Goal: Task Accomplishment & Management: Manage account settings

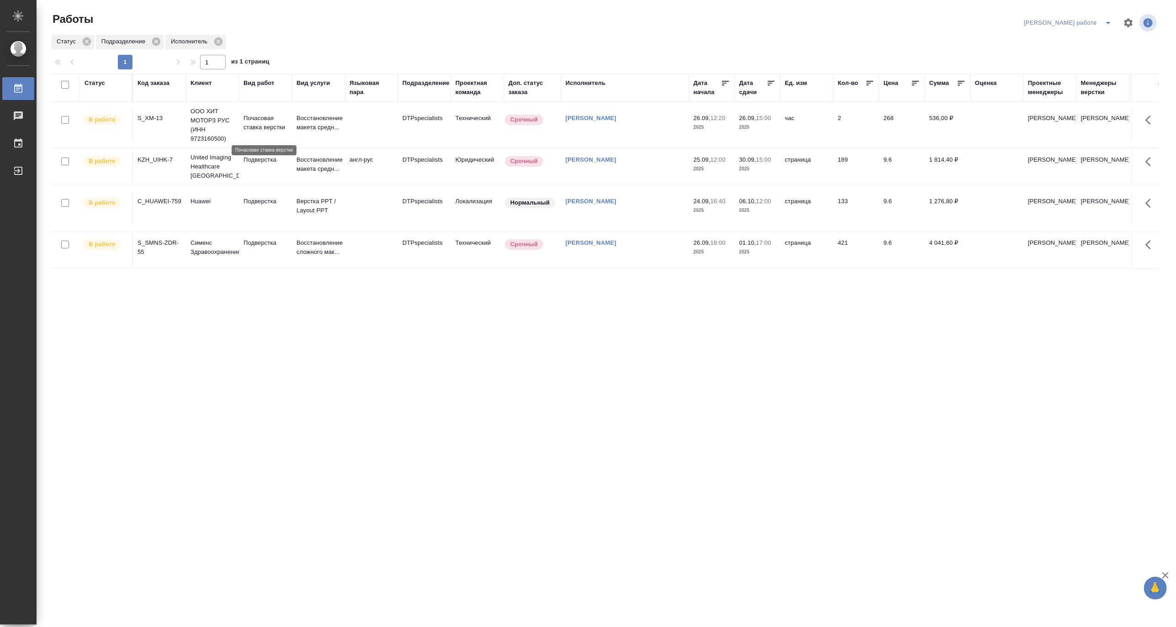
click at [248, 122] on p "Почасовая ставка верстки" at bounding box center [266, 123] width 44 height 18
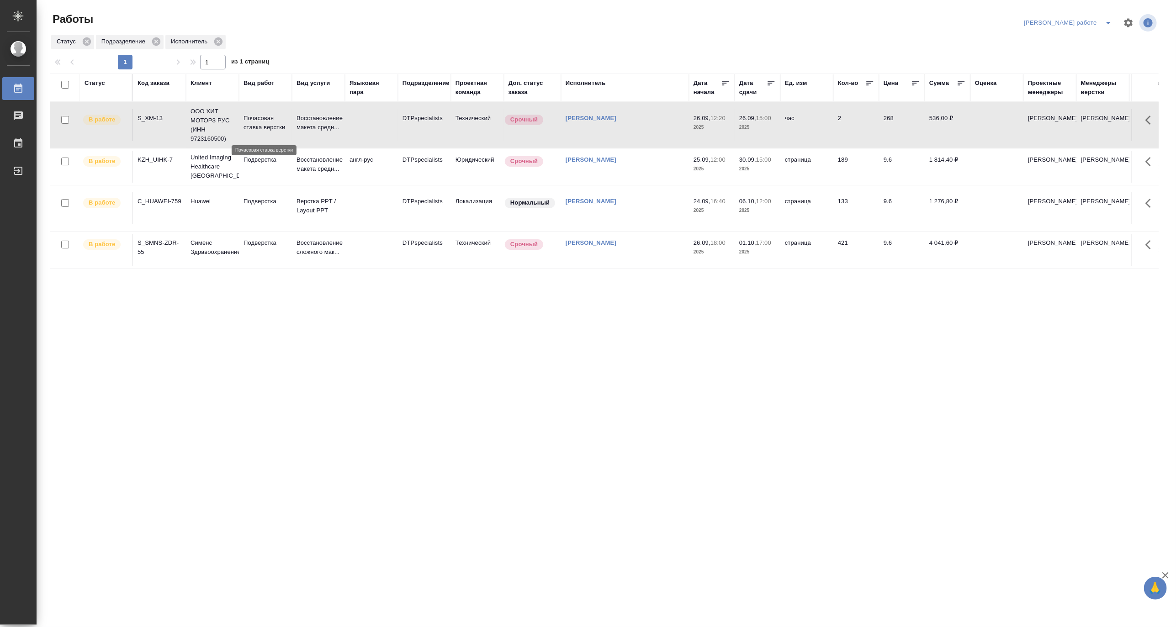
click at [248, 122] on p "Почасовая ставка верстки" at bounding box center [266, 123] width 44 height 18
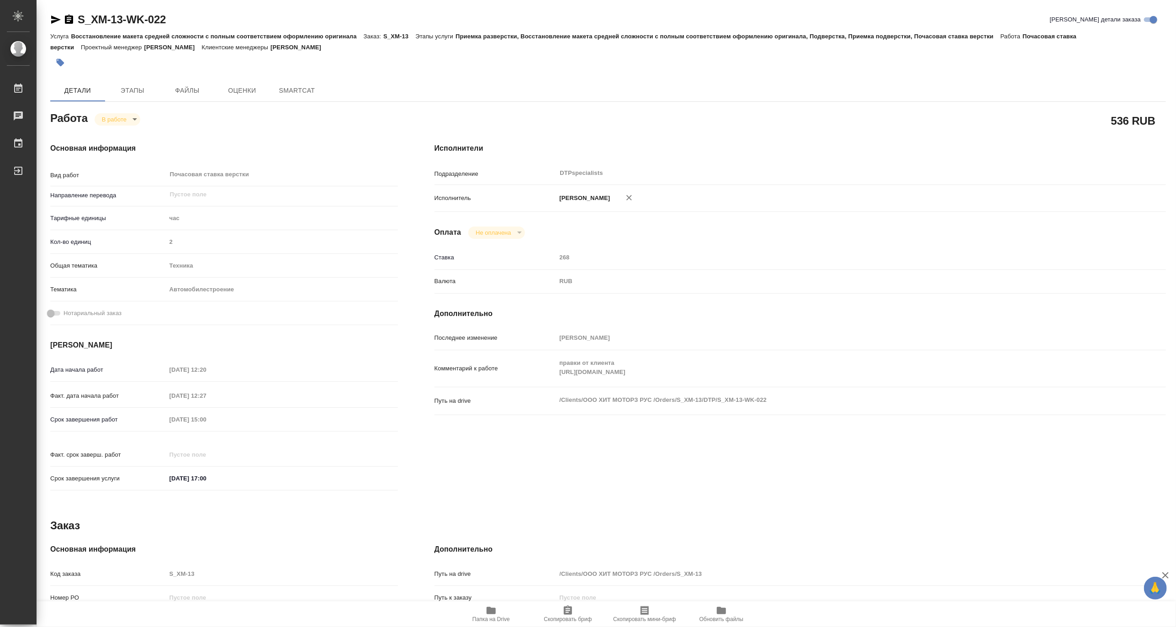
type textarea "x"
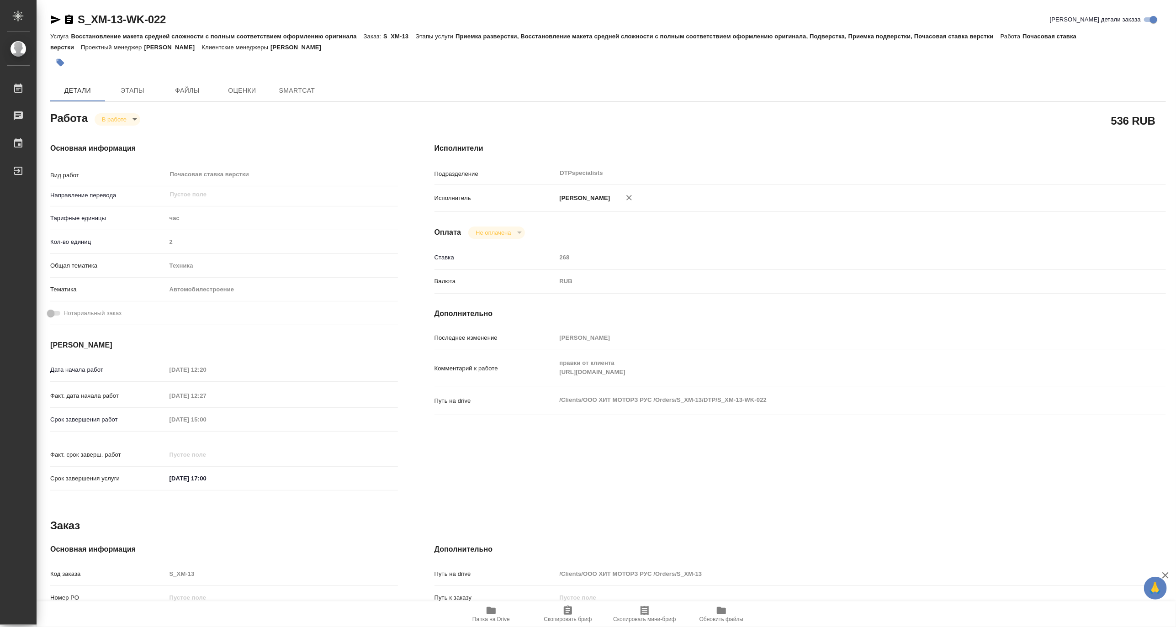
type textarea "x"
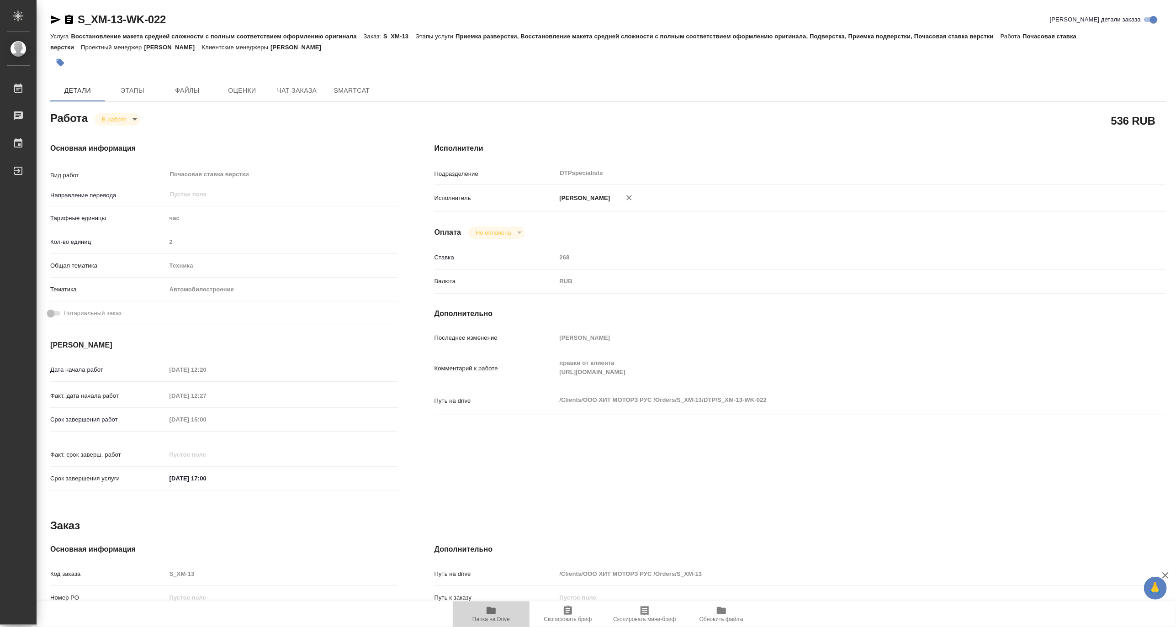
click at [495, 615] on icon "button" at bounding box center [491, 610] width 11 height 11
type textarea "x"
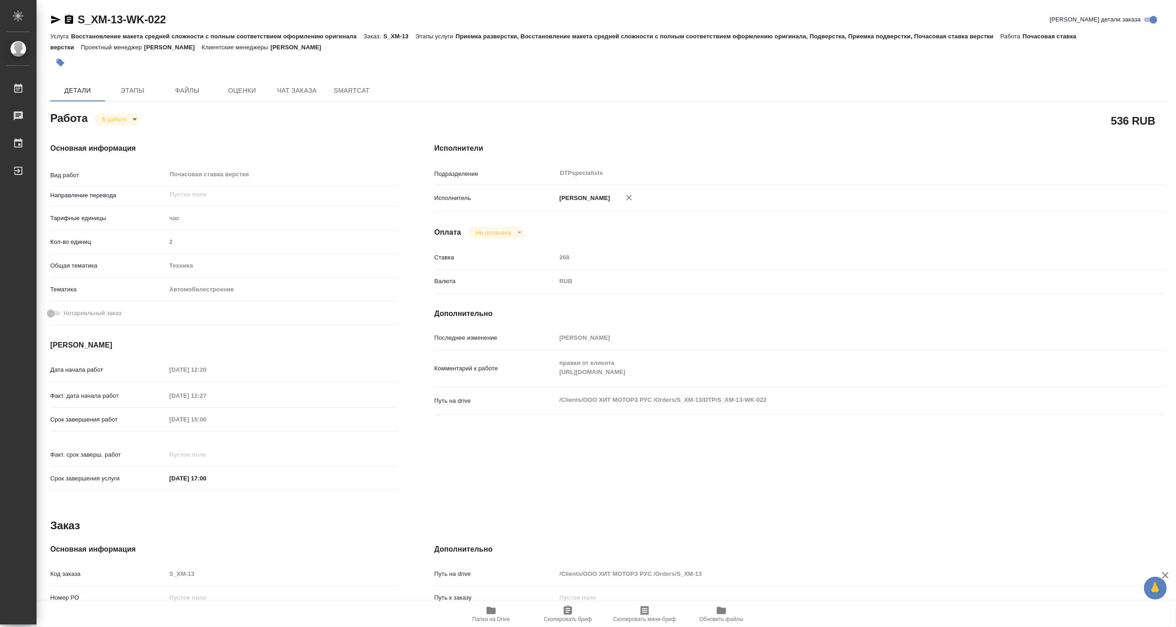
type textarea "x"
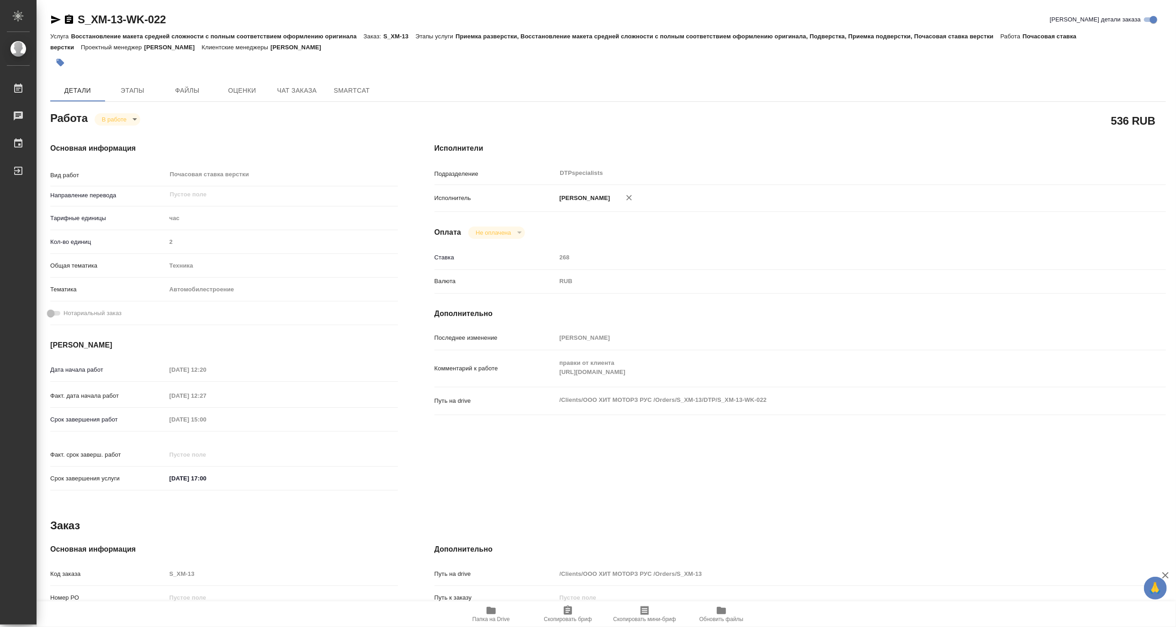
type textarea "x"
click at [107, 121] on body "🙏 .cls-1 fill:#fff; AWATERA Matveeva Maria Работы 0 Чаты График Выйти S_XM-13-W…" at bounding box center [588, 313] width 1176 height 627
click at [107, 130] on button "Выполнен" at bounding box center [117, 135] width 33 height 10
type textarea "x"
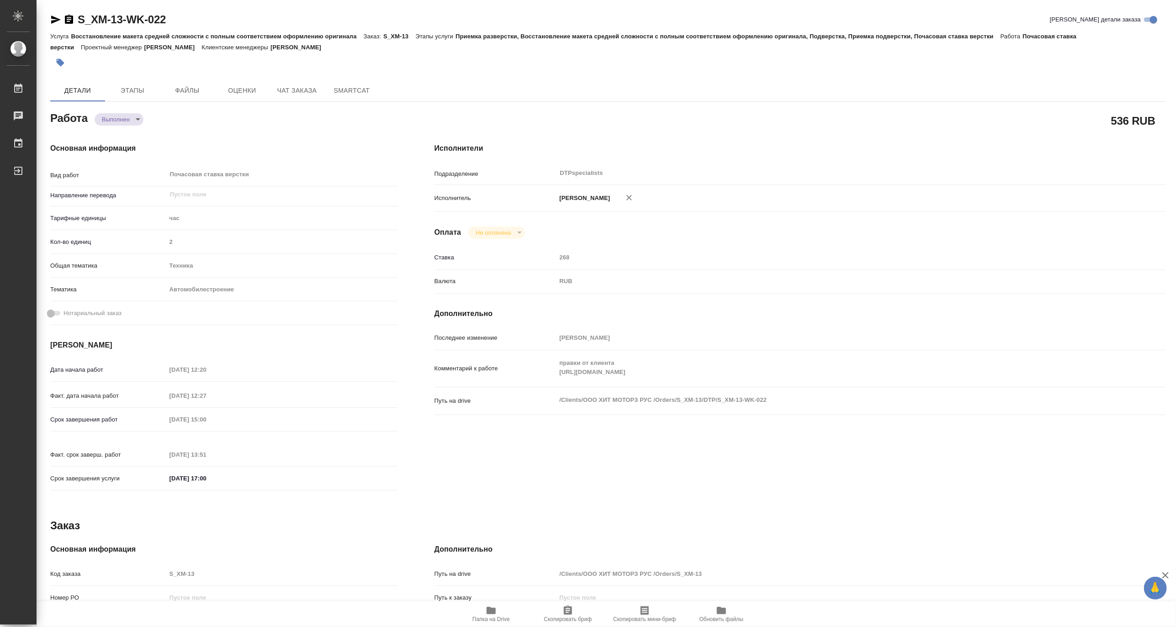
type textarea "x"
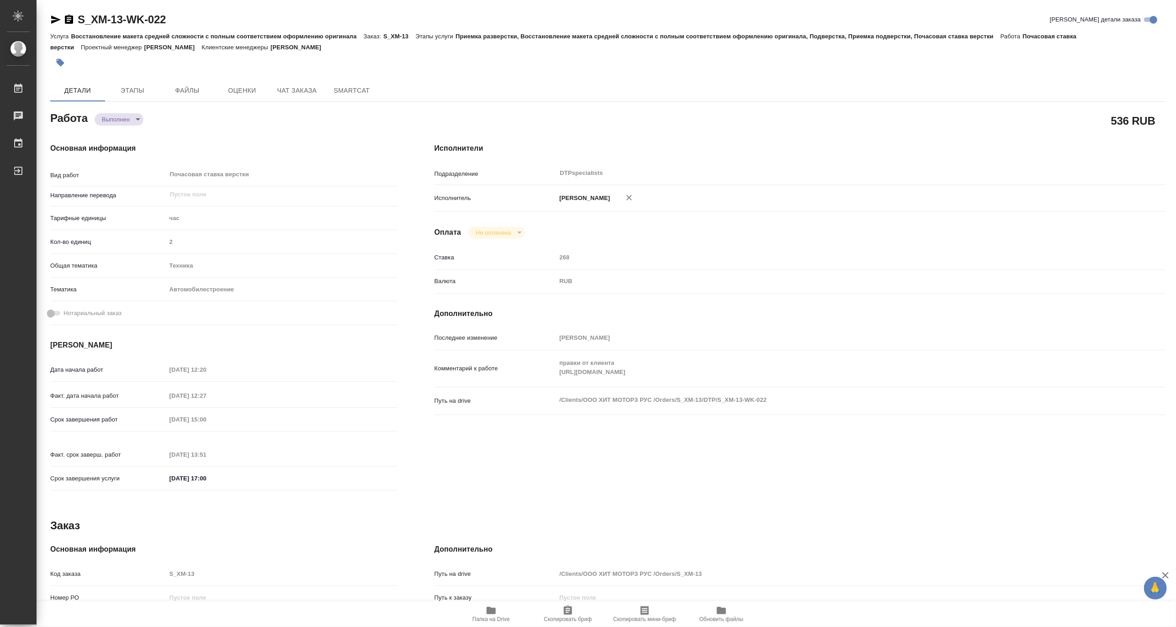
type textarea "x"
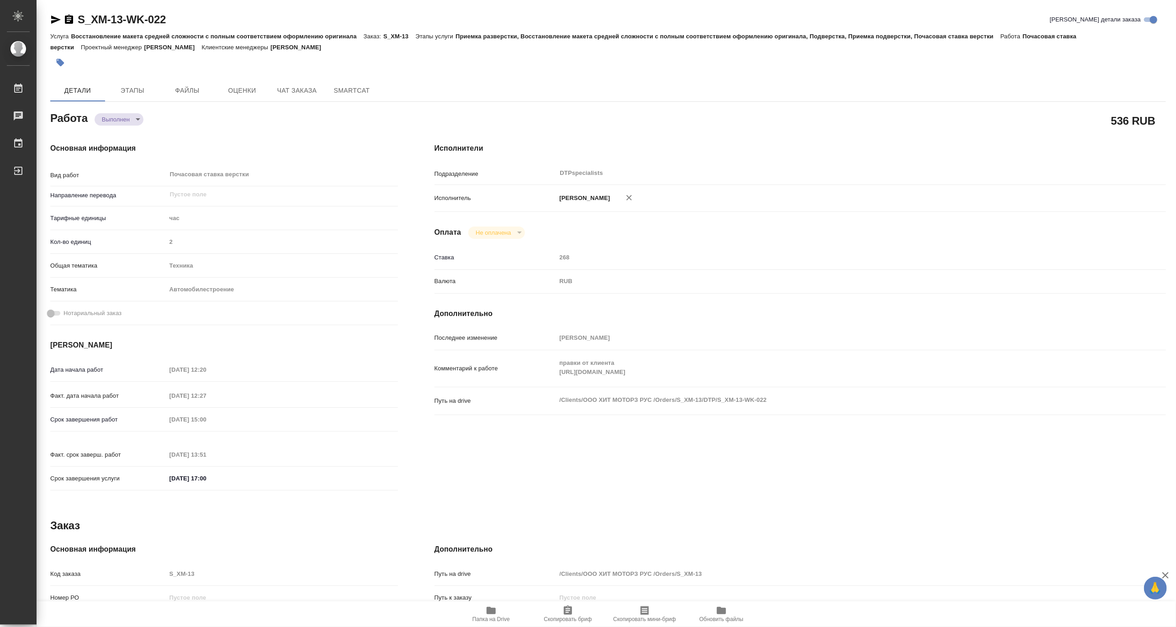
type textarea "x"
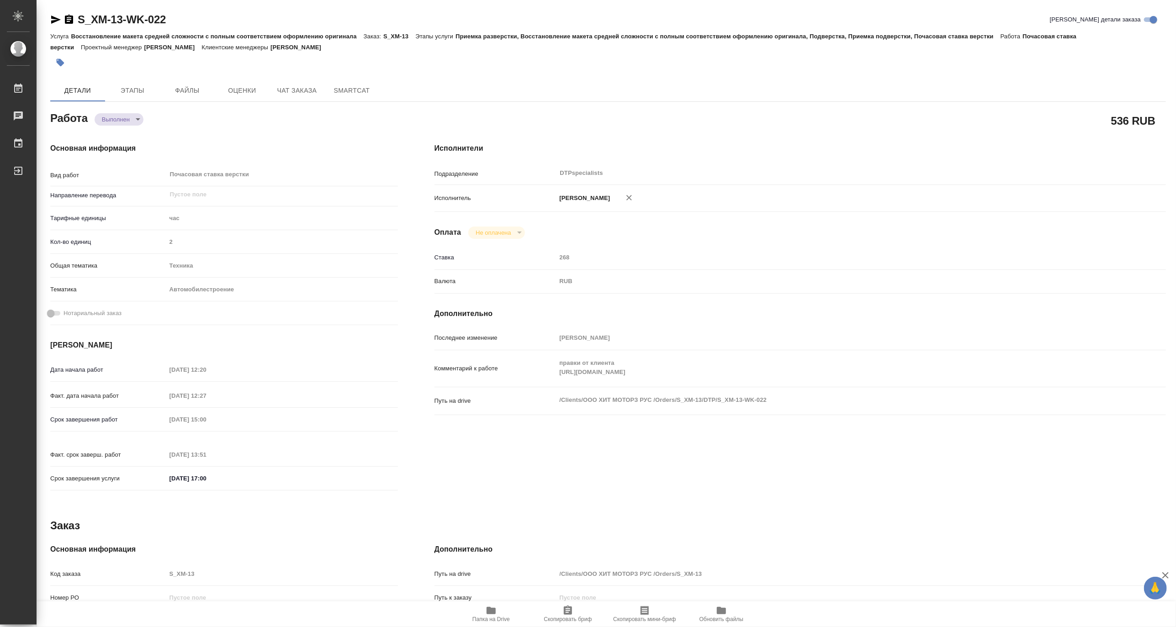
type textarea "x"
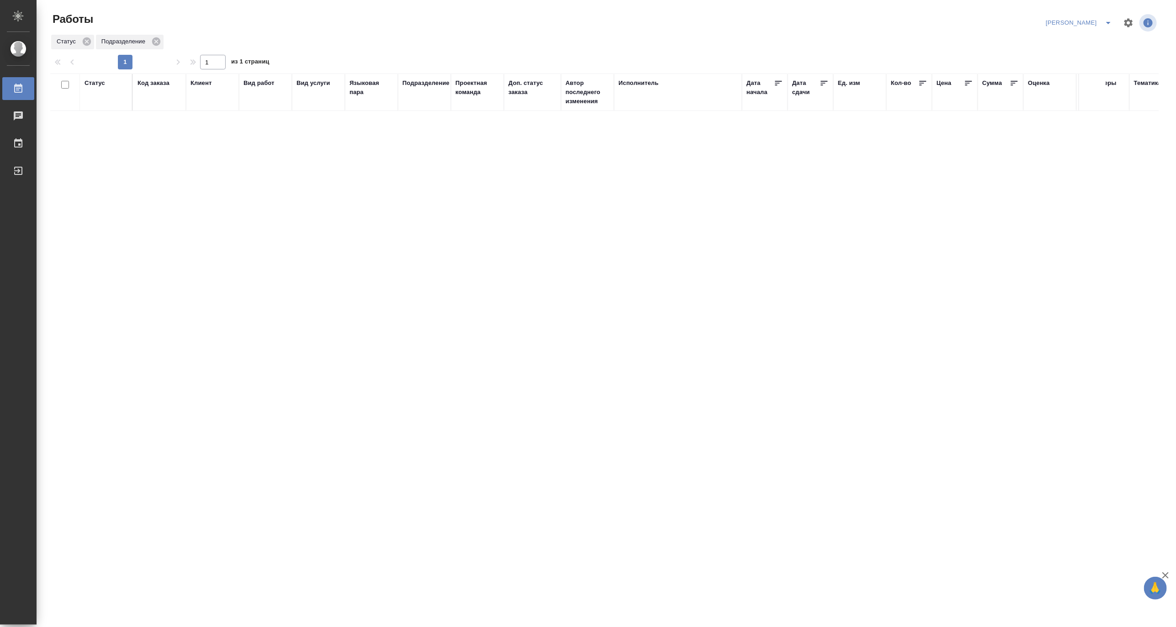
click at [1106, 19] on icon "split button" at bounding box center [1108, 22] width 11 height 11
click at [1075, 84] on li "Верстка и Дизайн" at bounding box center [1074, 85] width 88 height 15
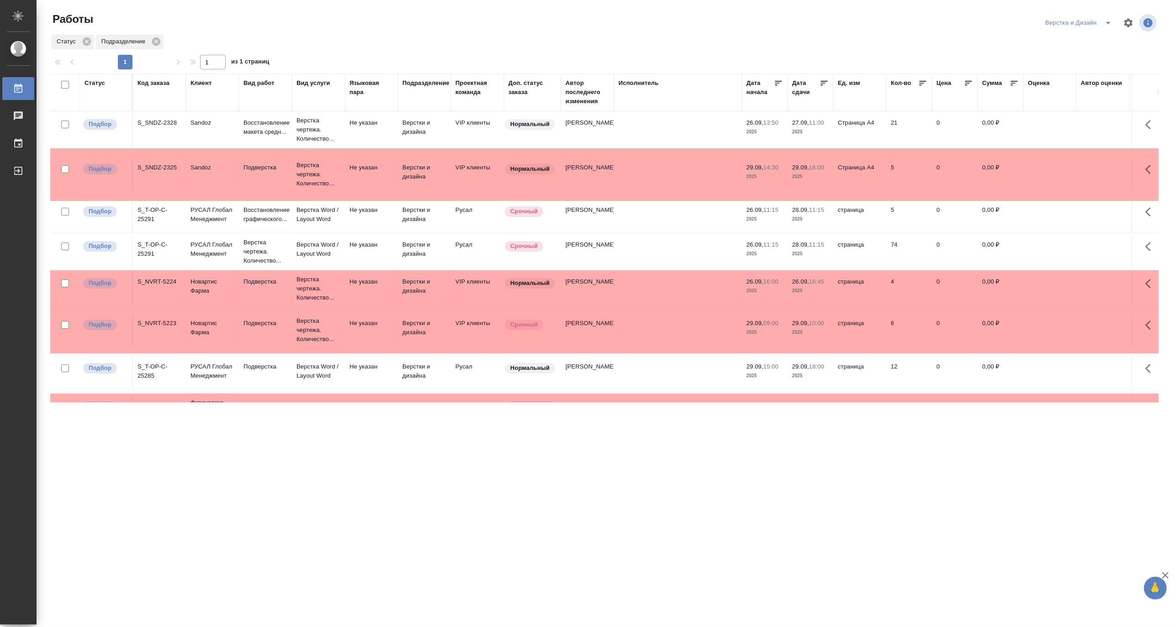
click at [1106, 20] on icon "split button" at bounding box center [1108, 22] width 11 height 11
click at [1079, 65] on li "[PERSON_NAME]" at bounding box center [1084, 70] width 88 height 15
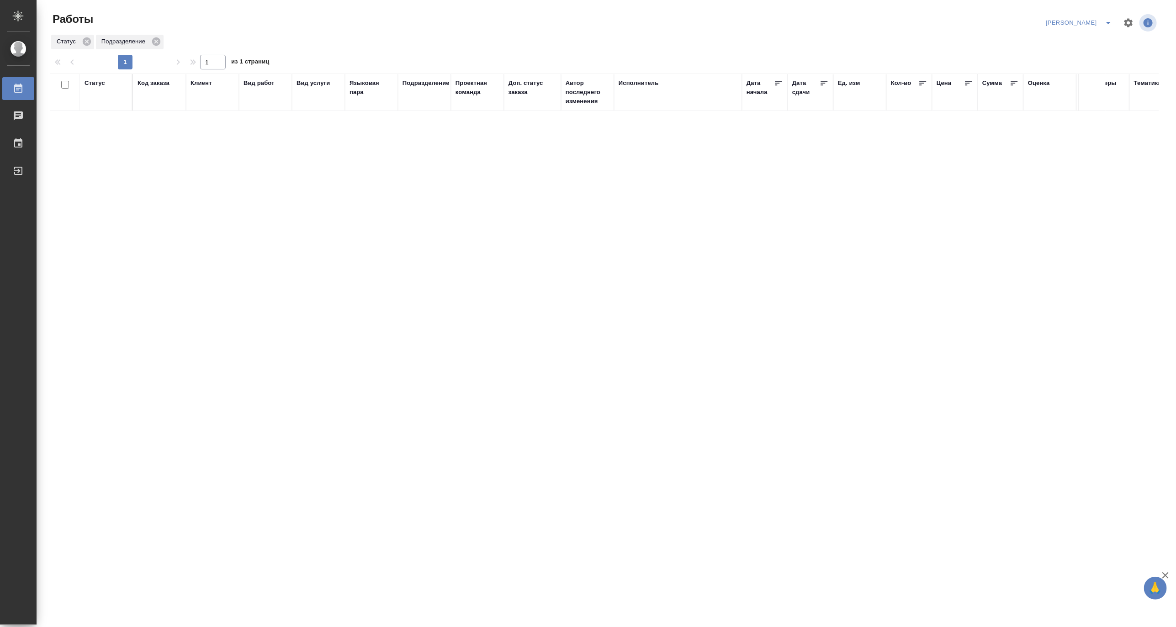
click at [1109, 18] on icon "split button" at bounding box center [1108, 22] width 11 height 11
click at [1070, 35] on li "Матвеева_В работе" at bounding box center [1074, 41] width 88 height 15
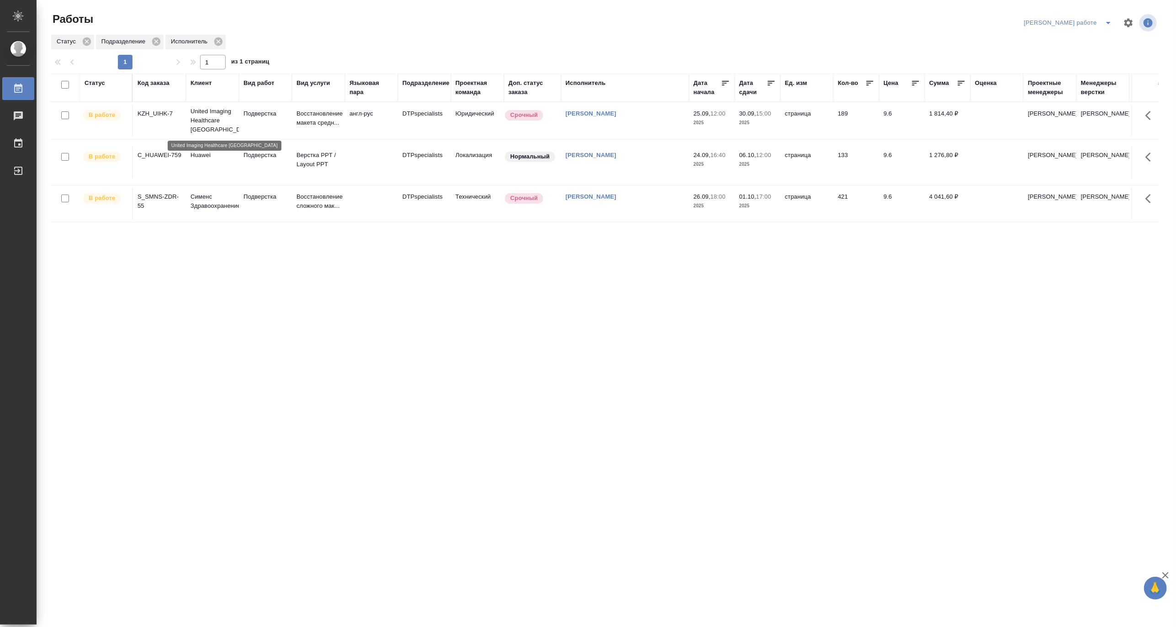
click at [209, 119] on p "United Imaging Healthcare [GEOGRAPHIC_DATA]" at bounding box center [213, 120] width 44 height 27
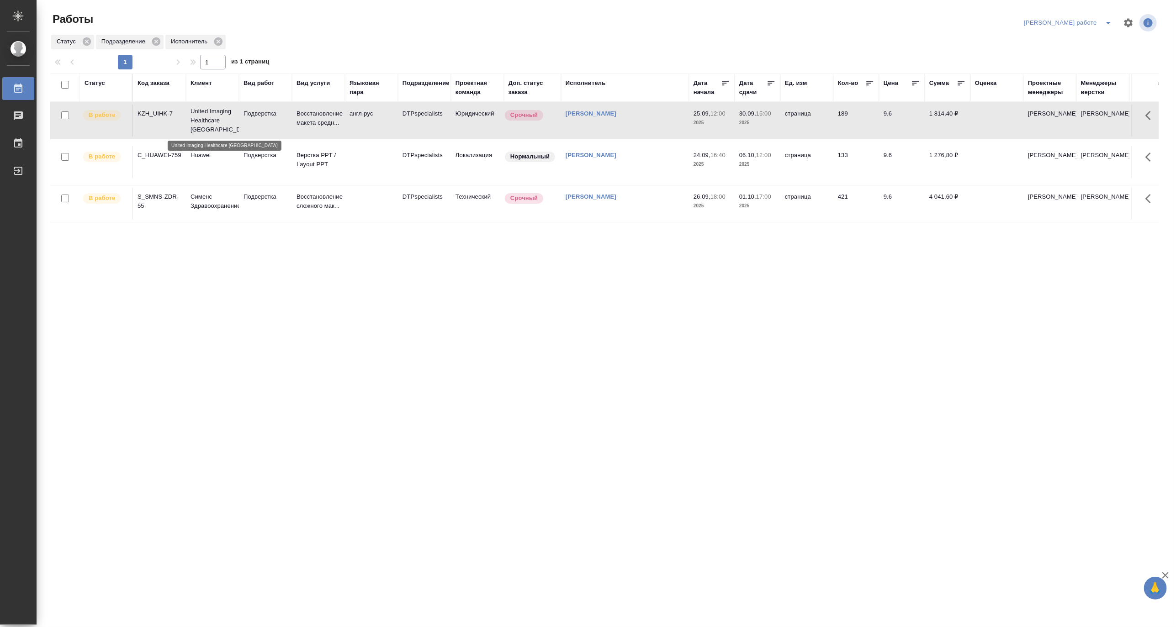
click at [209, 119] on p "United Imaging Healthcare Kazakhstan" at bounding box center [213, 120] width 44 height 27
click at [1109, 16] on button "split button" at bounding box center [1108, 23] width 18 height 15
click at [1081, 54] on li "Матвеева_назначено" at bounding box center [1076, 55] width 83 height 15
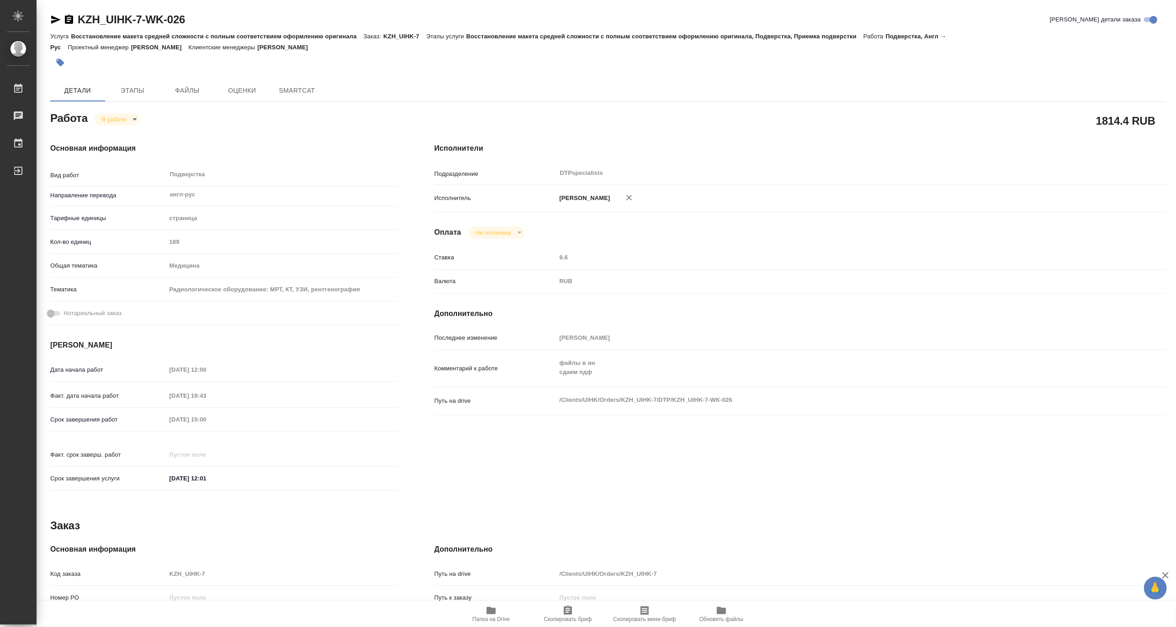
type textarea "x"
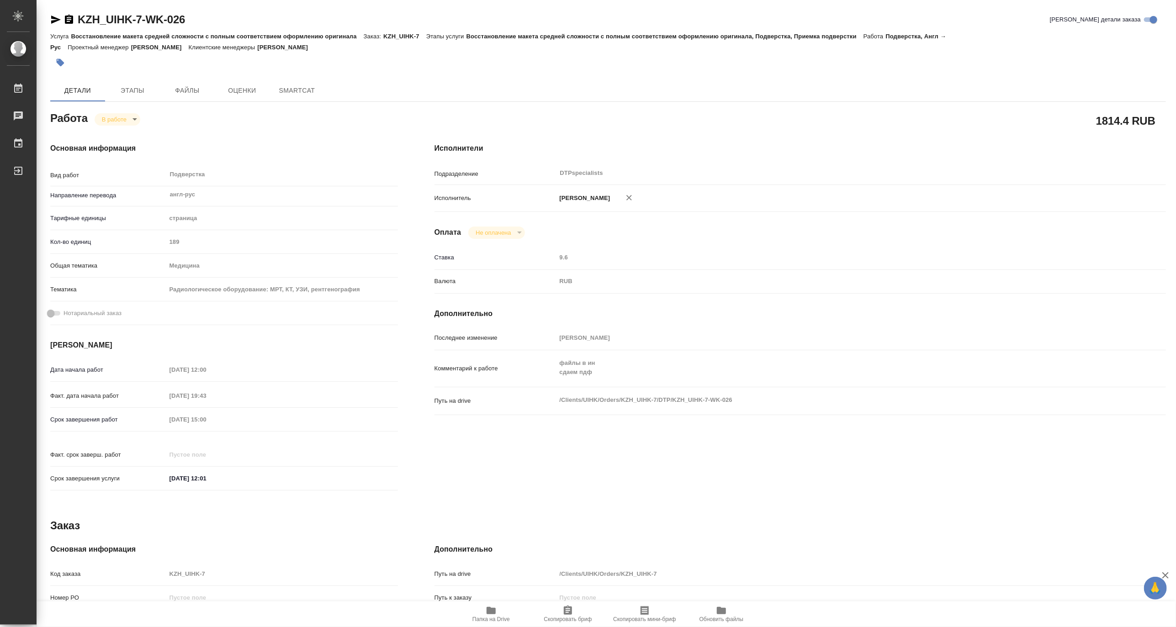
type textarea "x"
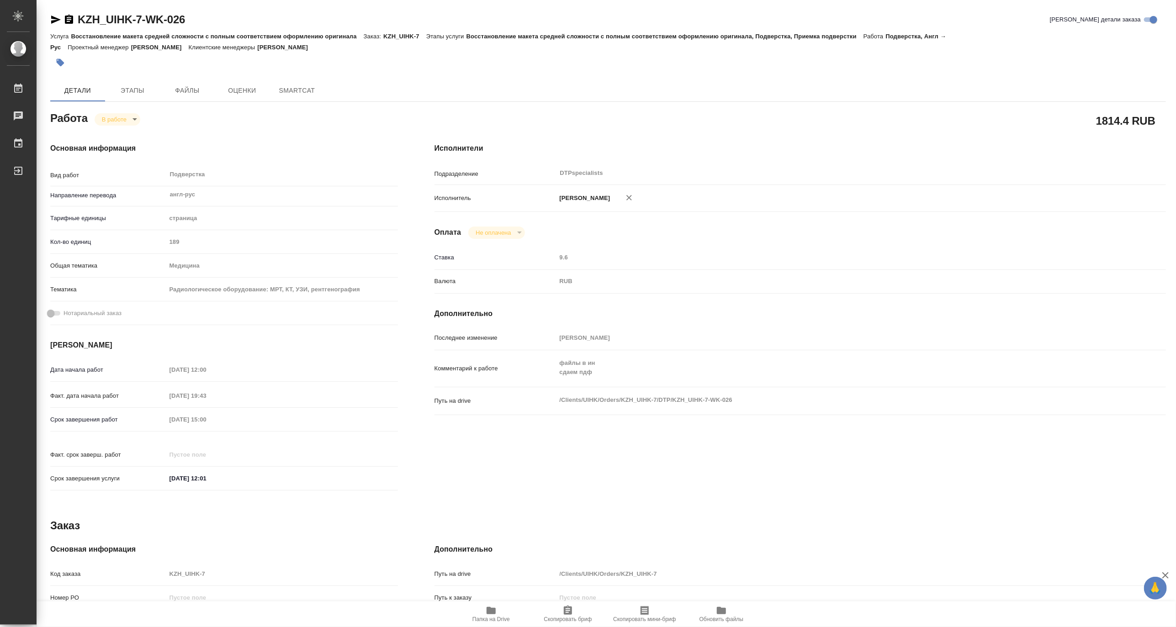
type textarea "x"
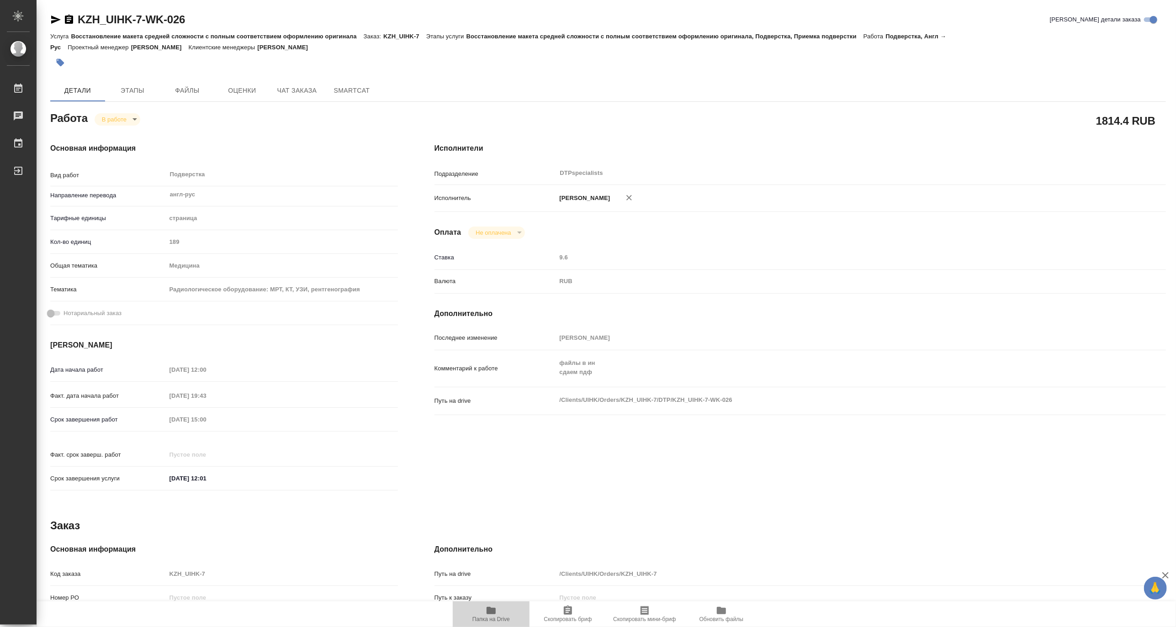
click at [483, 613] on span "Папка на Drive" at bounding box center [491, 613] width 66 height 17
type textarea "x"
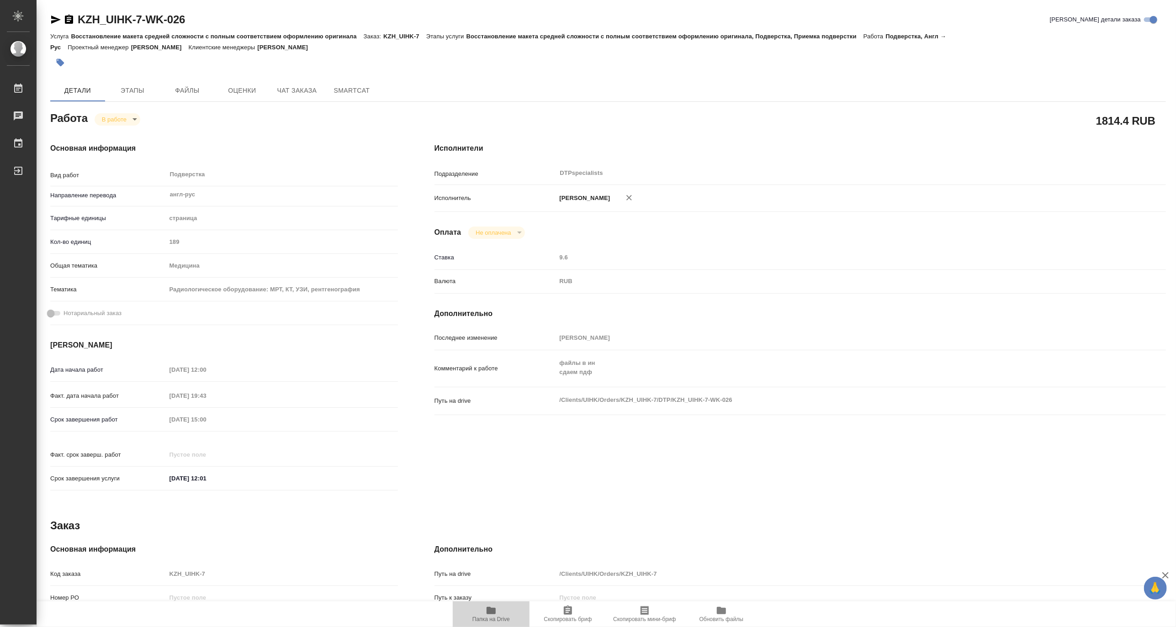
type textarea "x"
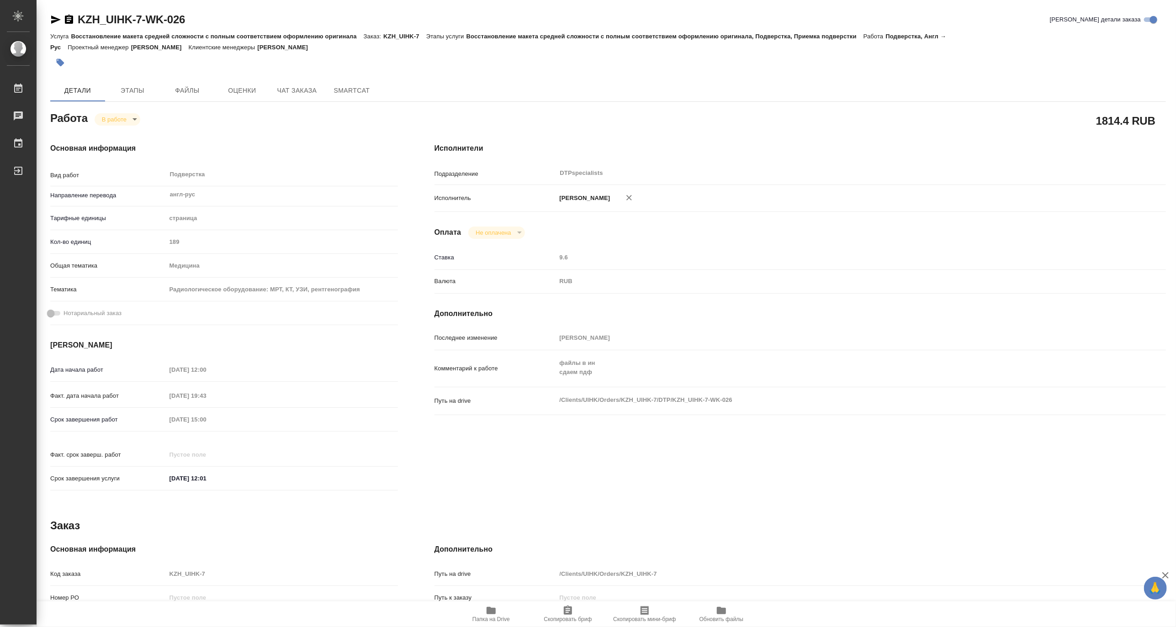
type textarea "x"
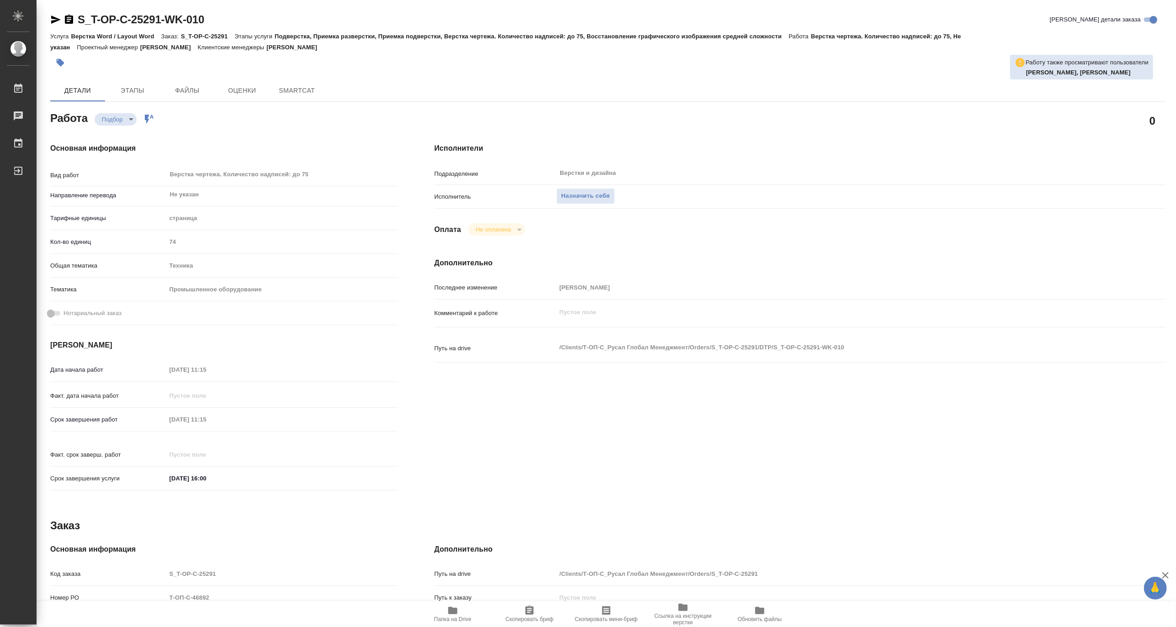
type textarea "x"
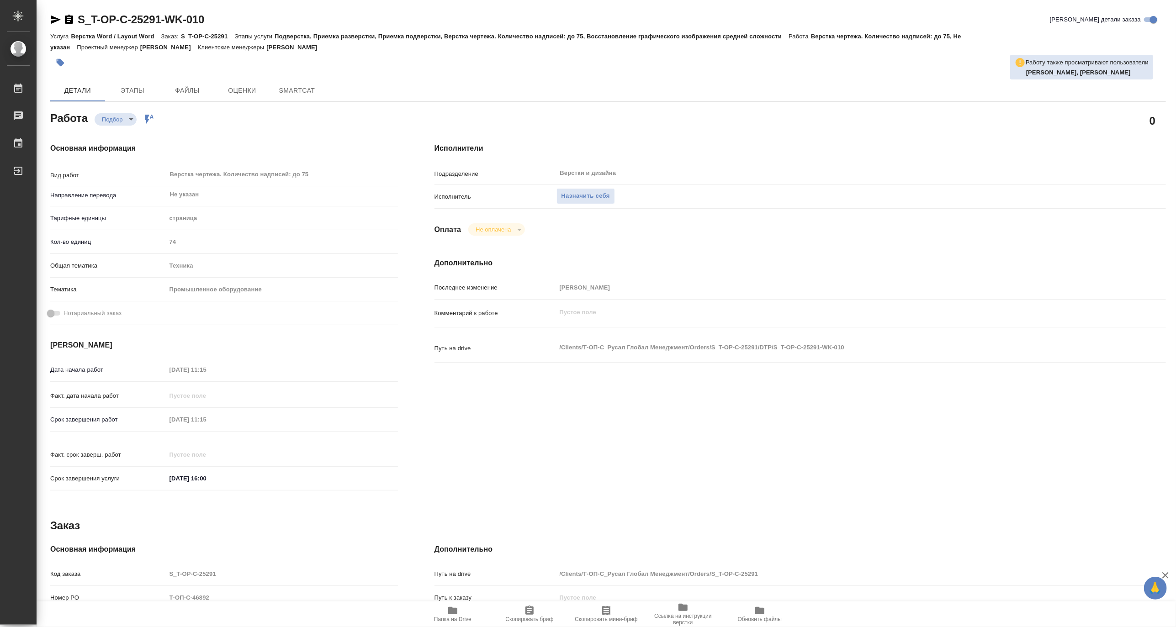
type textarea "x"
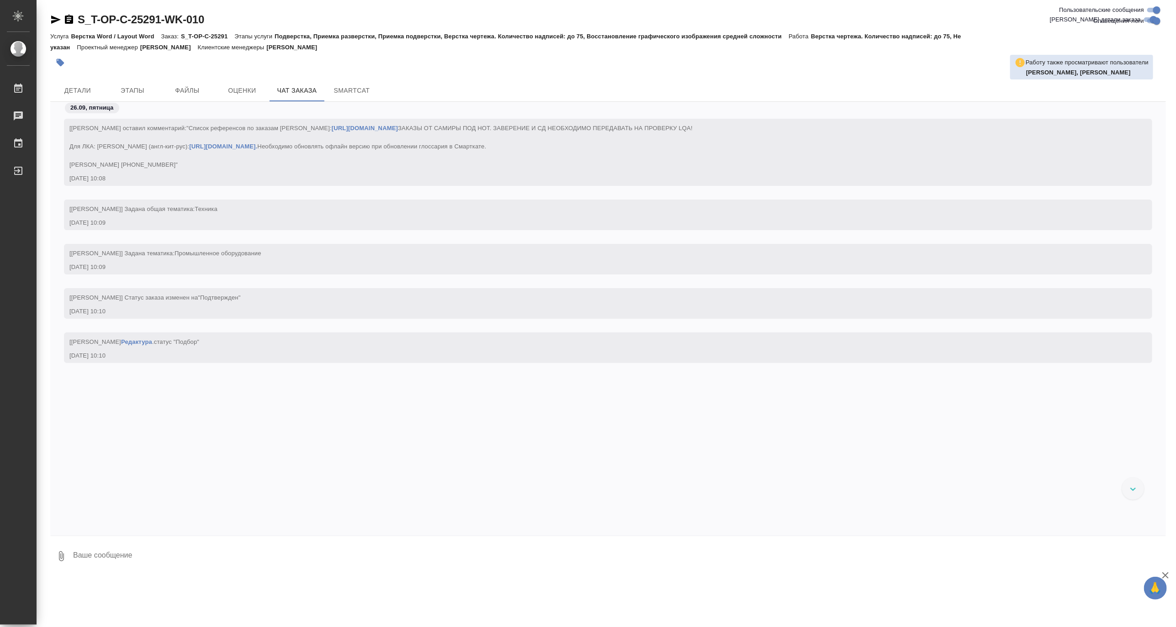
scroll to position [1773, 0]
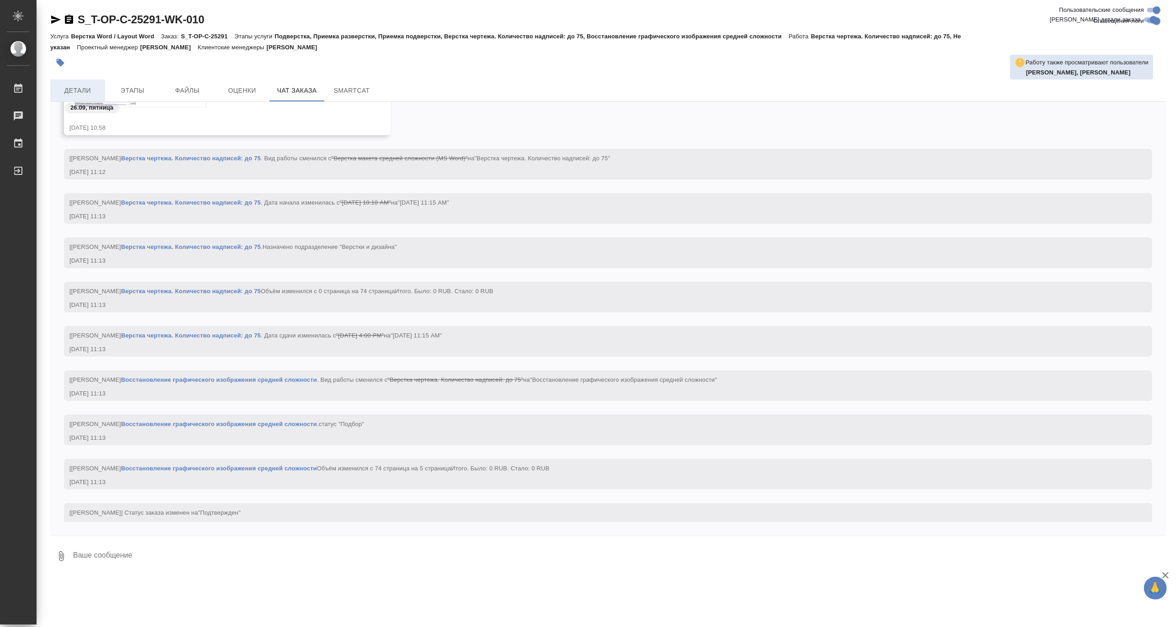
click at [85, 90] on span "Детали" at bounding box center [78, 90] width 44 height 11
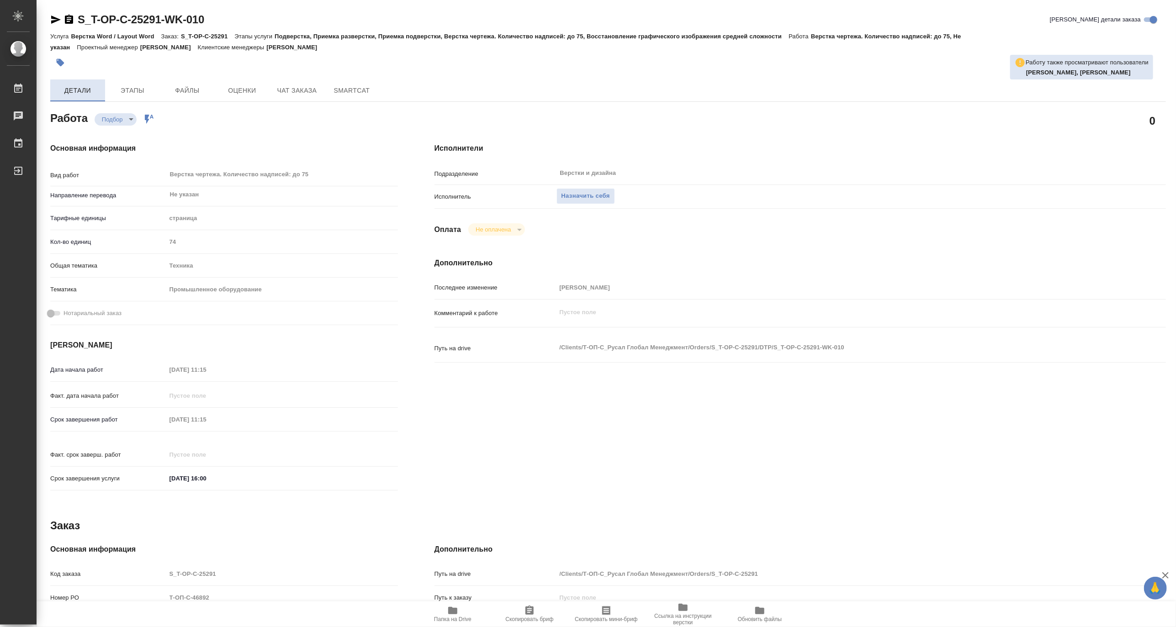
type textarea "x"
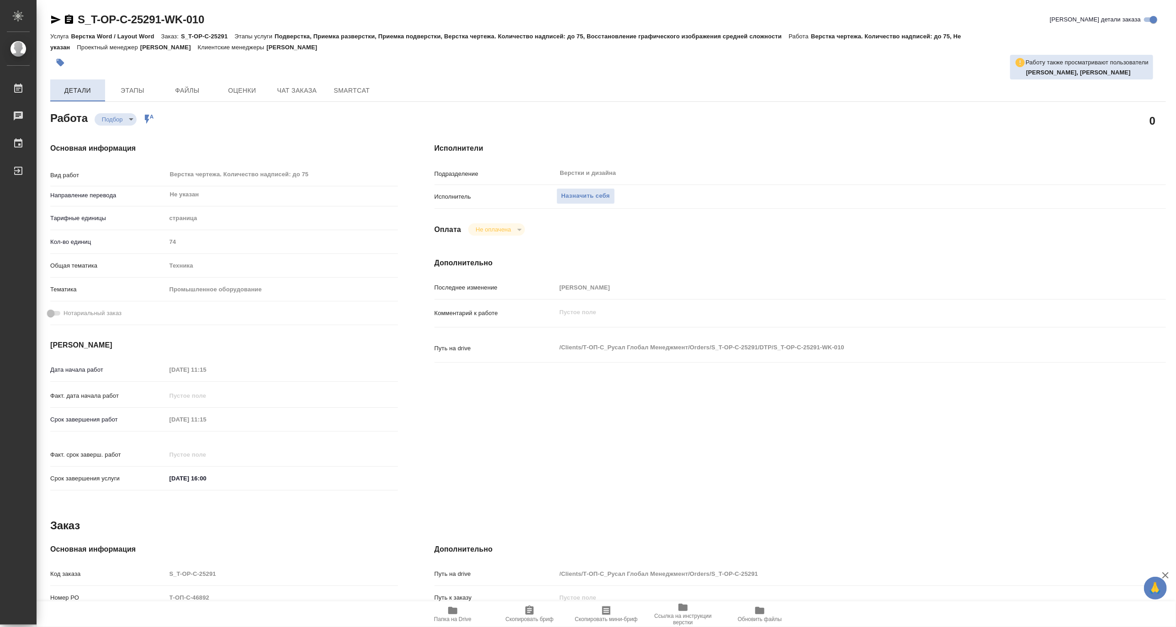
type textarea "x"
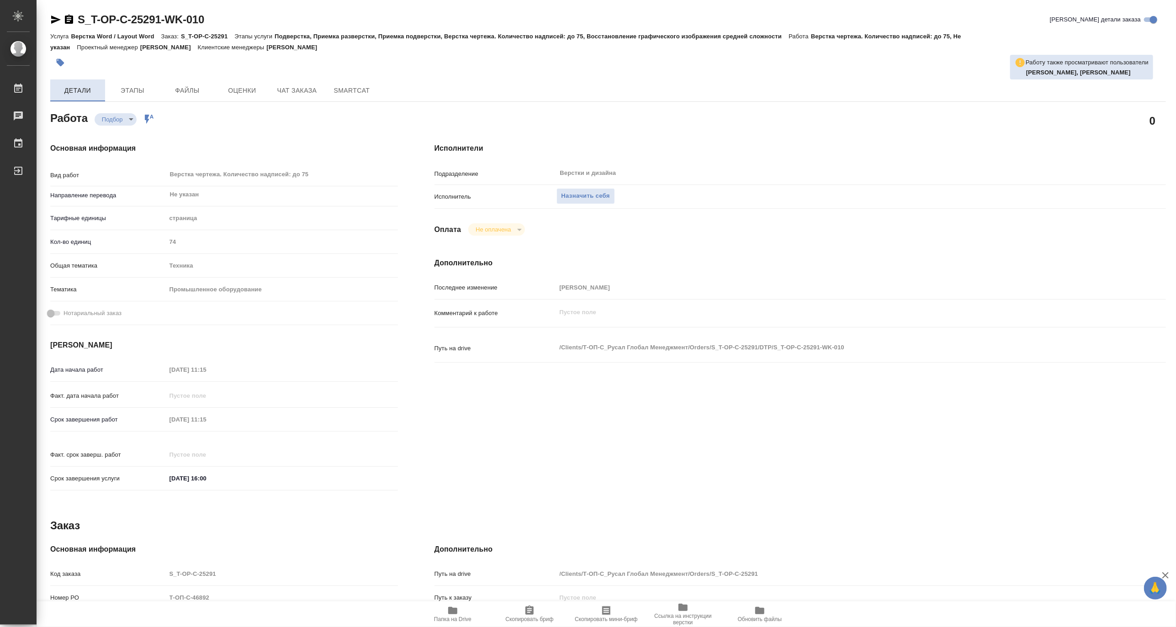
type textarea "x"
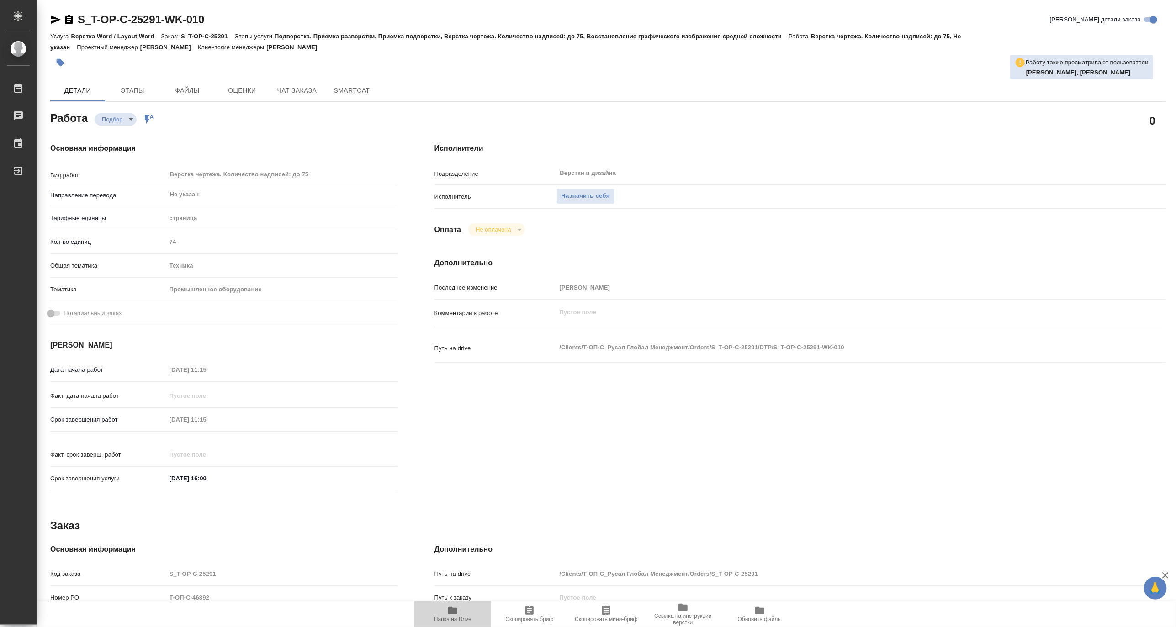
click at [456, 618] on span "Папка на Drive" at bounding box center [452, 619] width 37 height 6
